Goal: Use online tool/utility: Utilize a website feature to perform a specific function

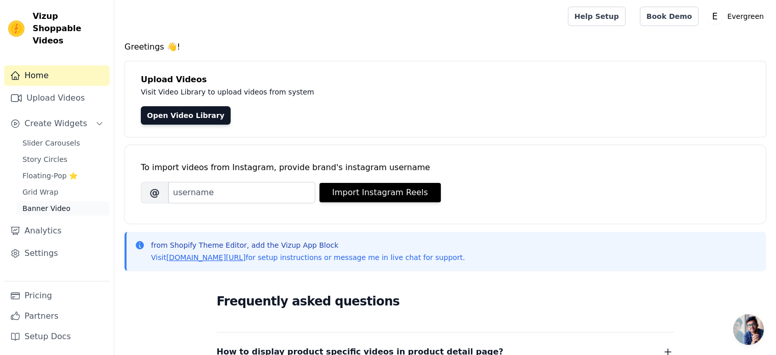
click at [64, 203] on span "Banner Video" at bounding box center [46, 208] width 48 height 10
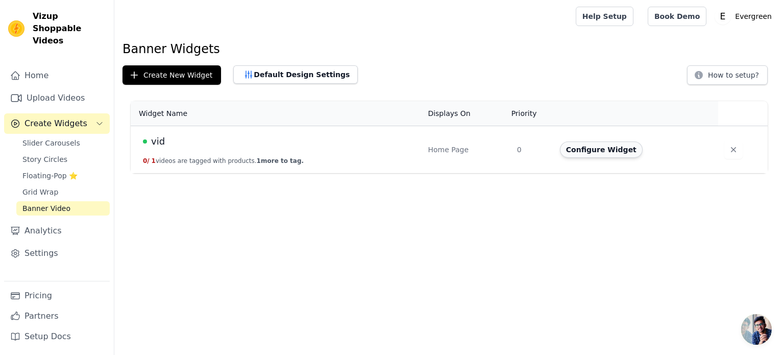
click at [590, 146] on button "Configure Widget" at bounding box center [601, 149] width 83 height 16
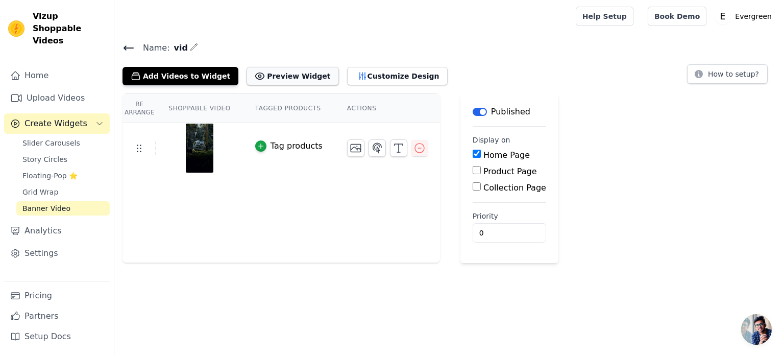
click at [294, 71] on button "Preview Widget" at bounding box center [293, 76] width 92 height 18
click at [703, 74] on icon at bounding box center [699, 74] width 8 height 8
click at [722, 70] on button "How to setup?" at bounding box center [727, 73] width 81 height 19
